Goal: Transaction & Acquisition: Subscribe to service/newsletter

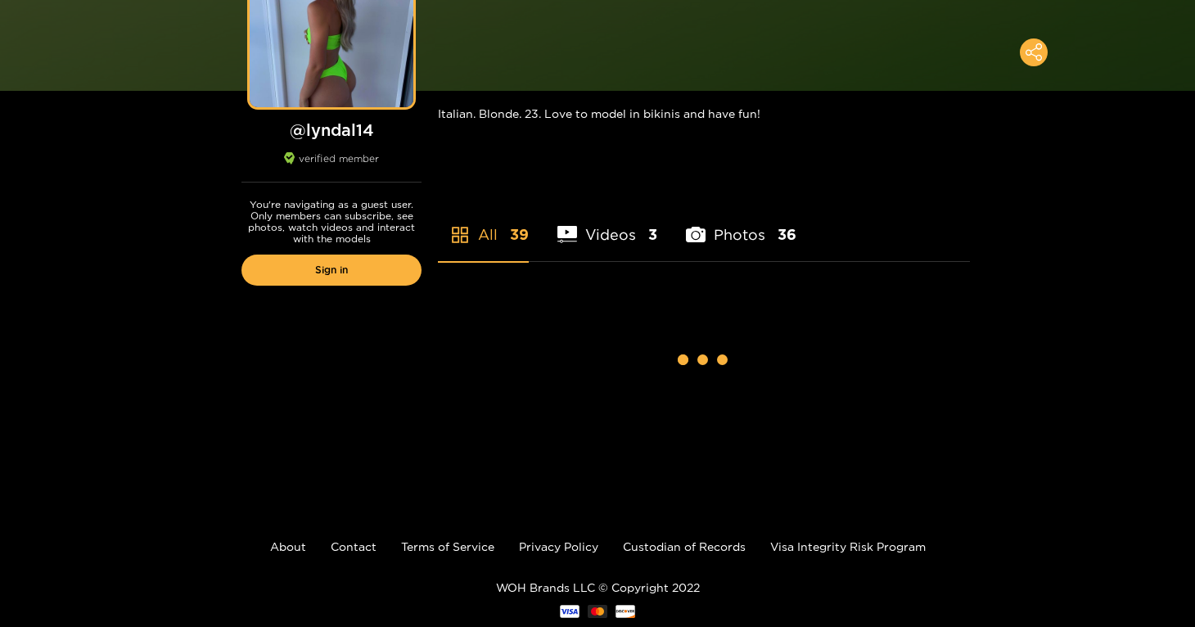
scroll to position [246, 0]
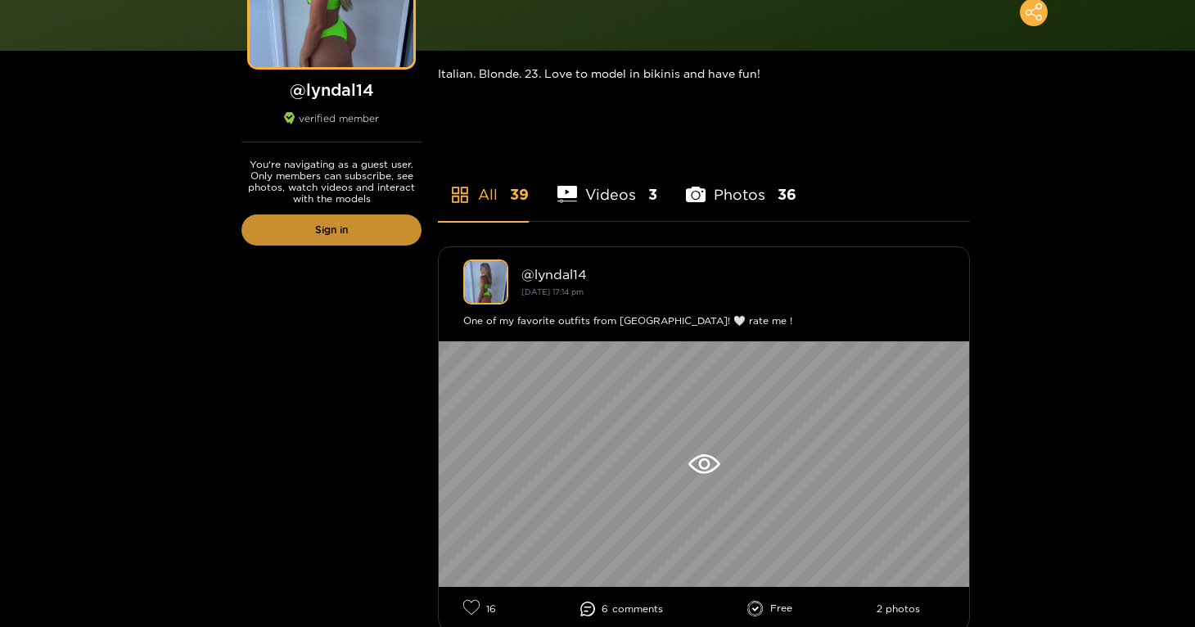
click at [376, 240] on link "Sign in" at bounding box center [331, 229] width 180 height 31
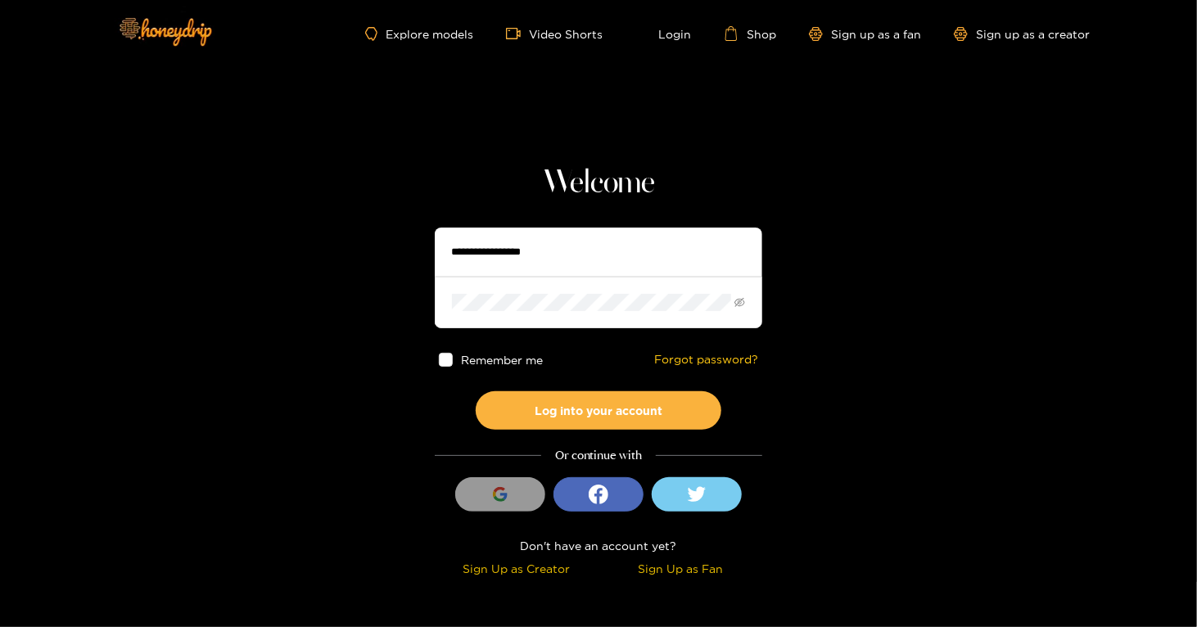
click at [511, 512] on div "Sign in with Google" at bounding box center [598, 498] width 286 height 43
click at [490, 502] on div "button" at bounding box center [499, 494] width 31 height 31
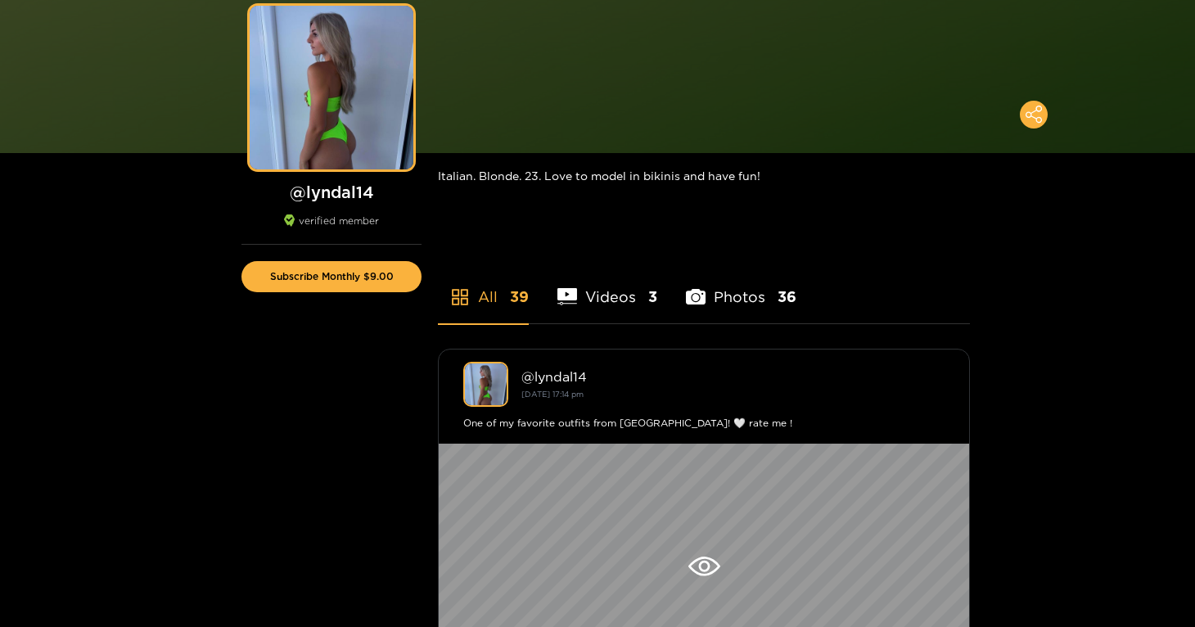
scroll to position [246, 0]
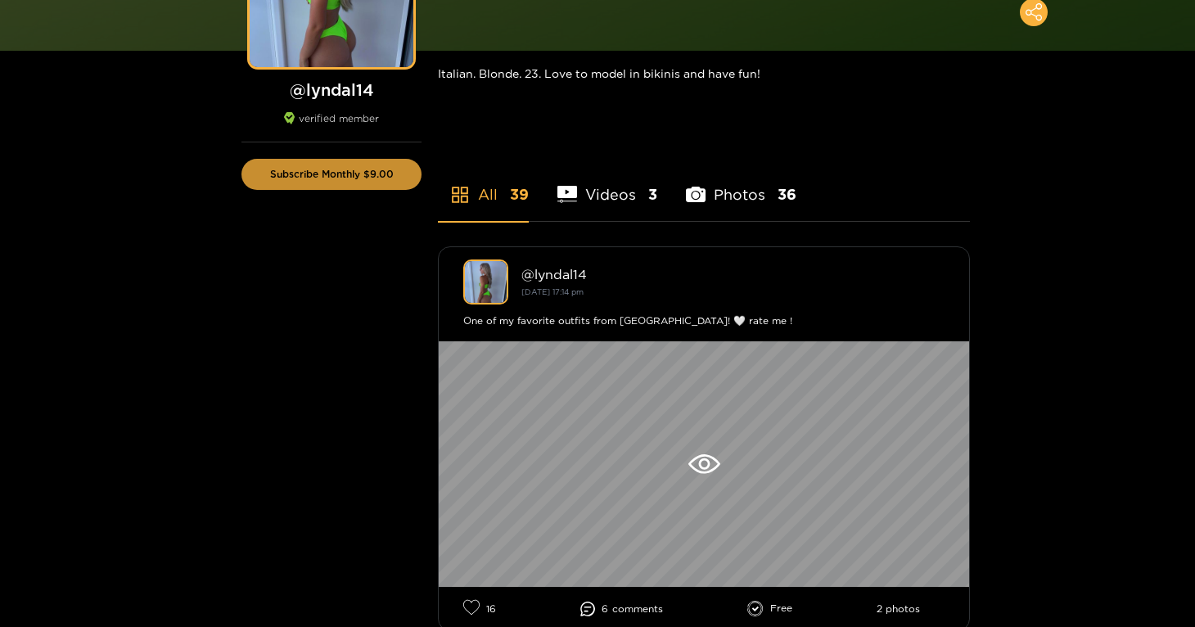
click at [352, 162] on button "Subscribe Monthly $9.00" at bounding box center [331, 174] width 180 height 31
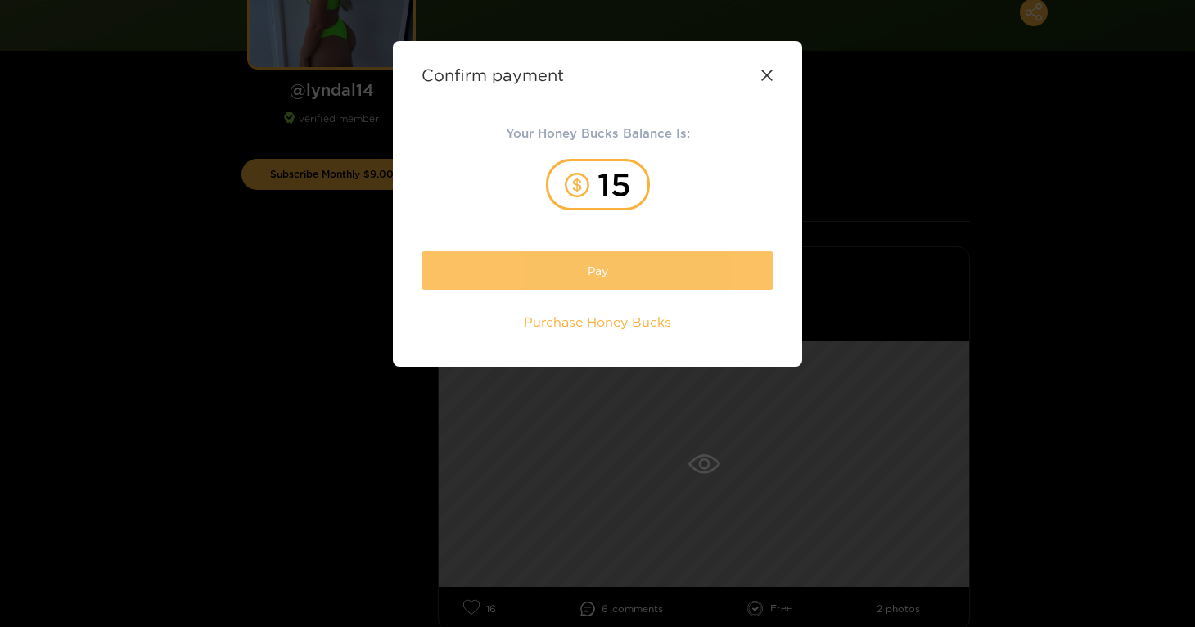
click at [539, 278] on button "Pay" at bounding box center [597, 270] width 352 height 38
